Goal: Transaction & Acquisition: Purchase product/service

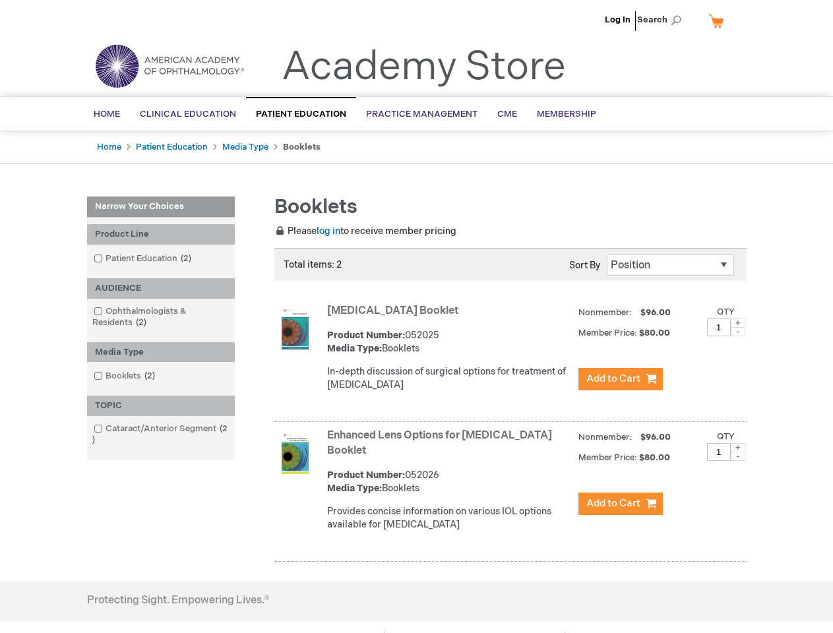
click at [663, 20] on span "Search" at bounding box center [662, 20] width 50 height 26
click at [161, 234] on div "Product Line" at bounding box center [161, 234] width 148 height 20
click at [161, 288] on div "AUDIENCE" at bounding box center [161, 288] width 148 height 20
click at [161, 352] on div "Media Type" at bounding box center [161, 352] width 148 height 20
click at [161, 406] on div "TOPIC" at bounding box center [161, 406] width 148 height 20
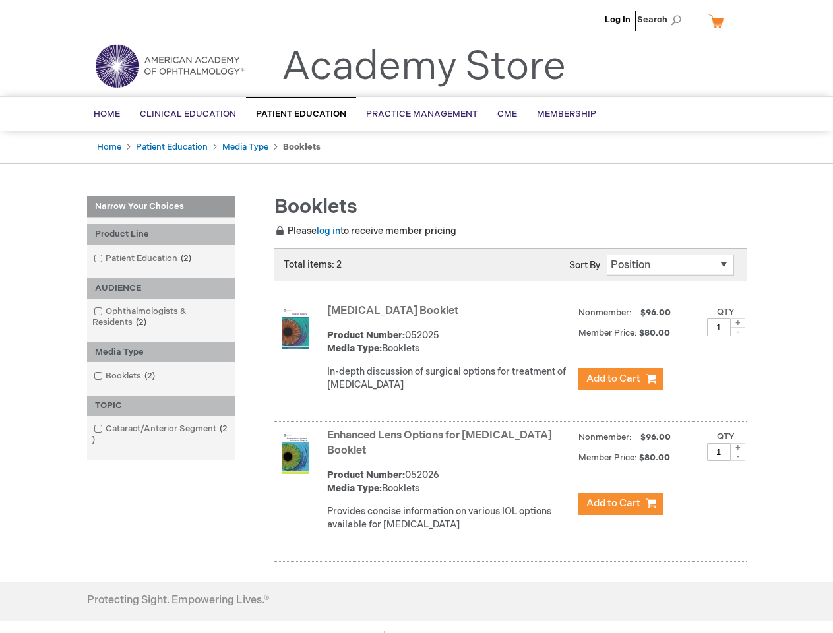
click at [738, 323] on span at bounding box center [738, 323] width 15 height 9
click at [738, 332] on span at bounding box center [738, 331] width 15 height 9
type input "1"
click at [738, 448] on span at bounding box center [738, 447] width 15 height 9
click at [738, 456] on span at bounding box center [738, 456] width 15 height 9
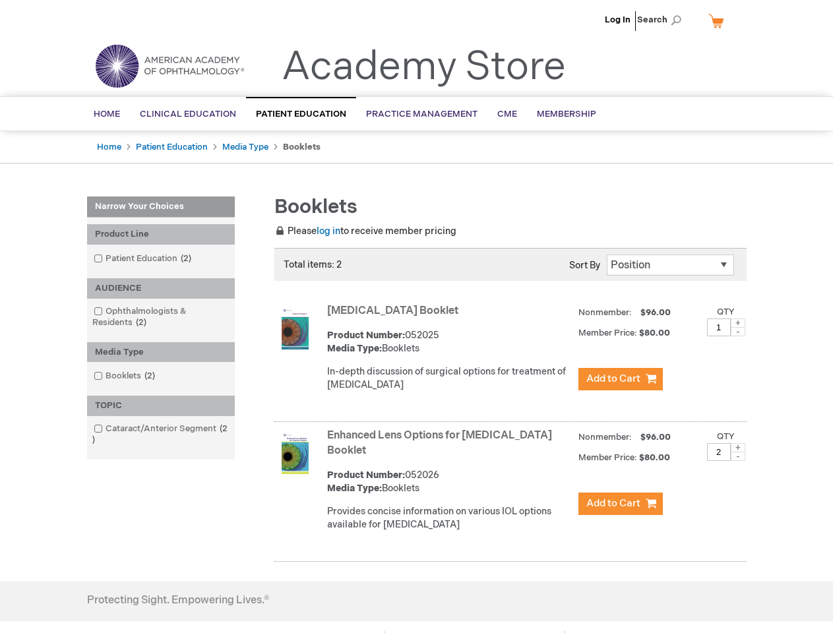
type input "1"
